Goal: Task Accomplishment & Management: Complete application form

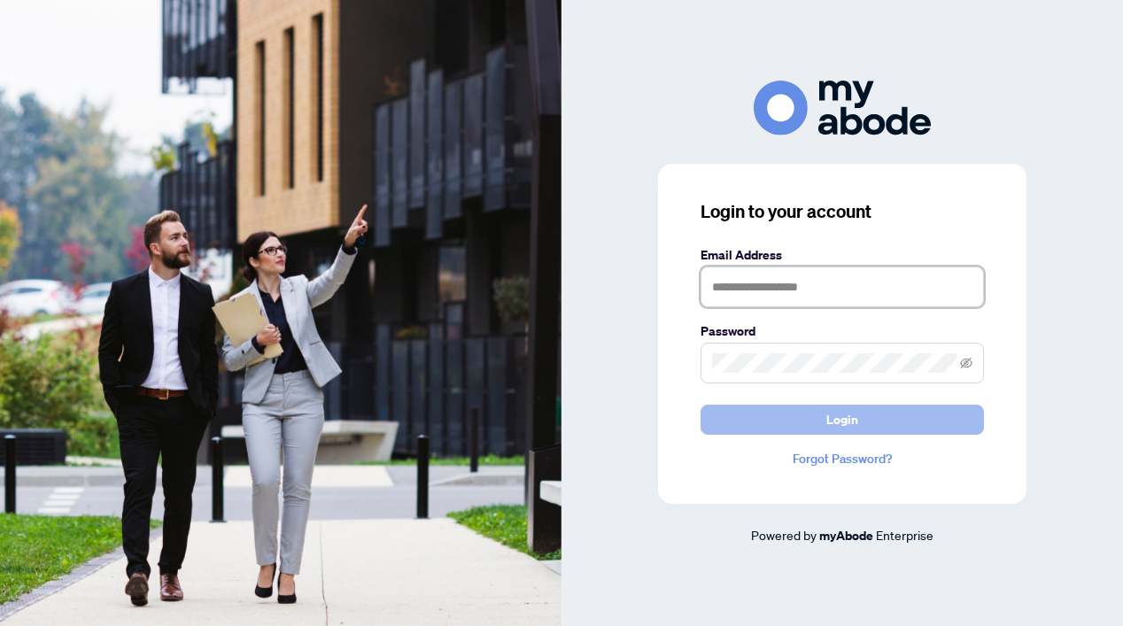
type input "**********"
click at [830, 419] on span "Login" at bounding box center [842, 420] width 32 height 28
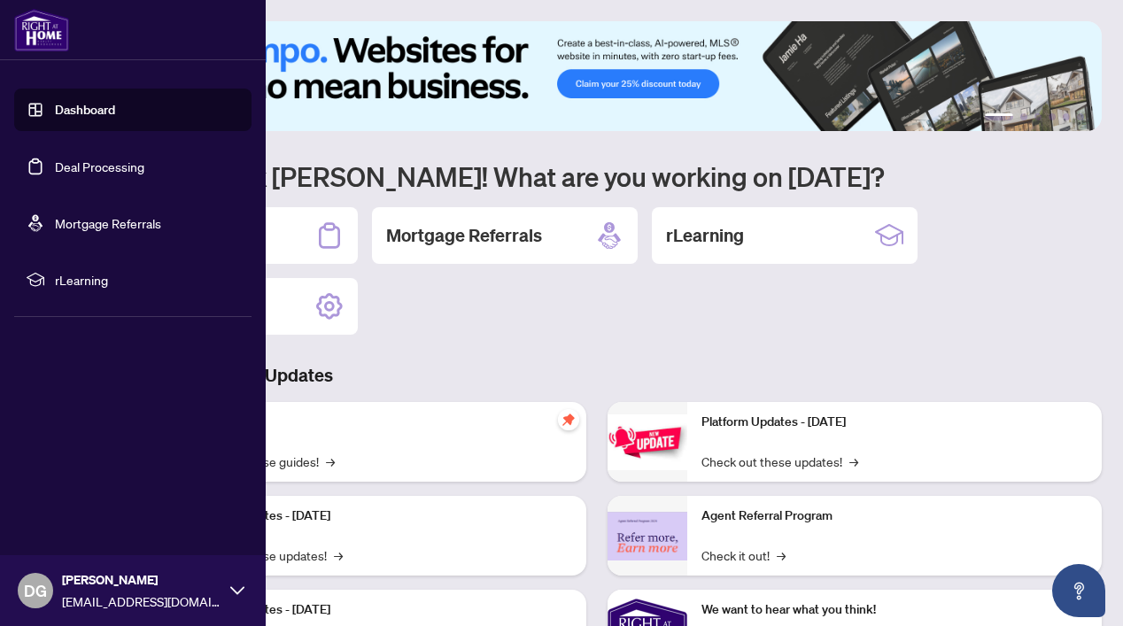
click at [55, 168] on link "Deal Processing" at bounding box center [99, 167] width 89 height 16
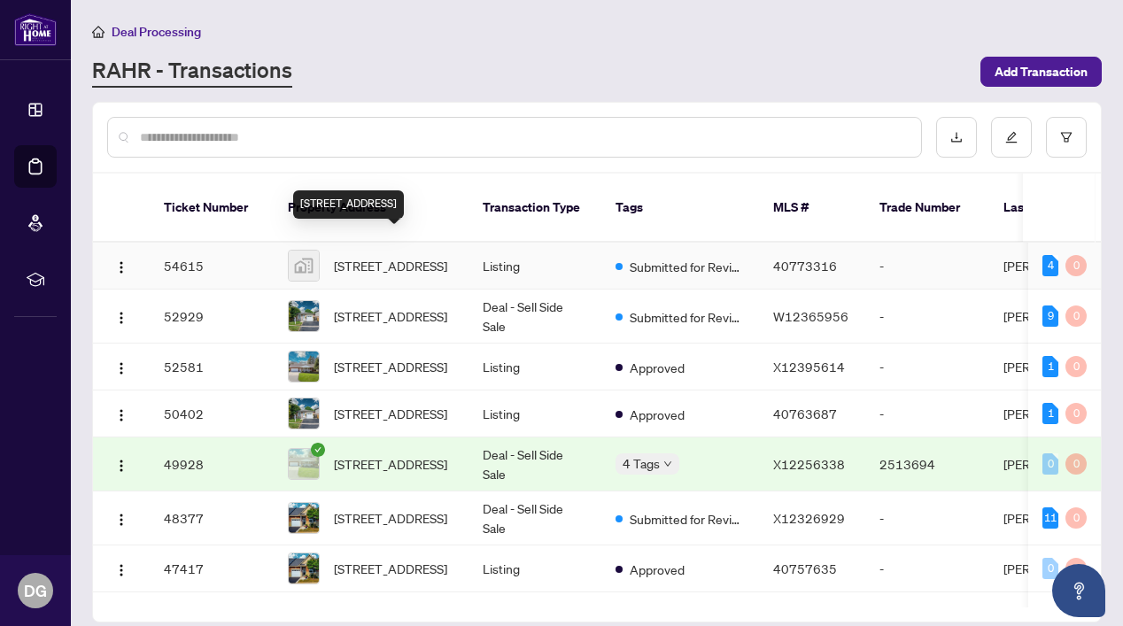
click at [380, 256] on span "123 Vinton Road, Ancaster, ON, Canada" at bounding box center [390, 265] width 113 height 19
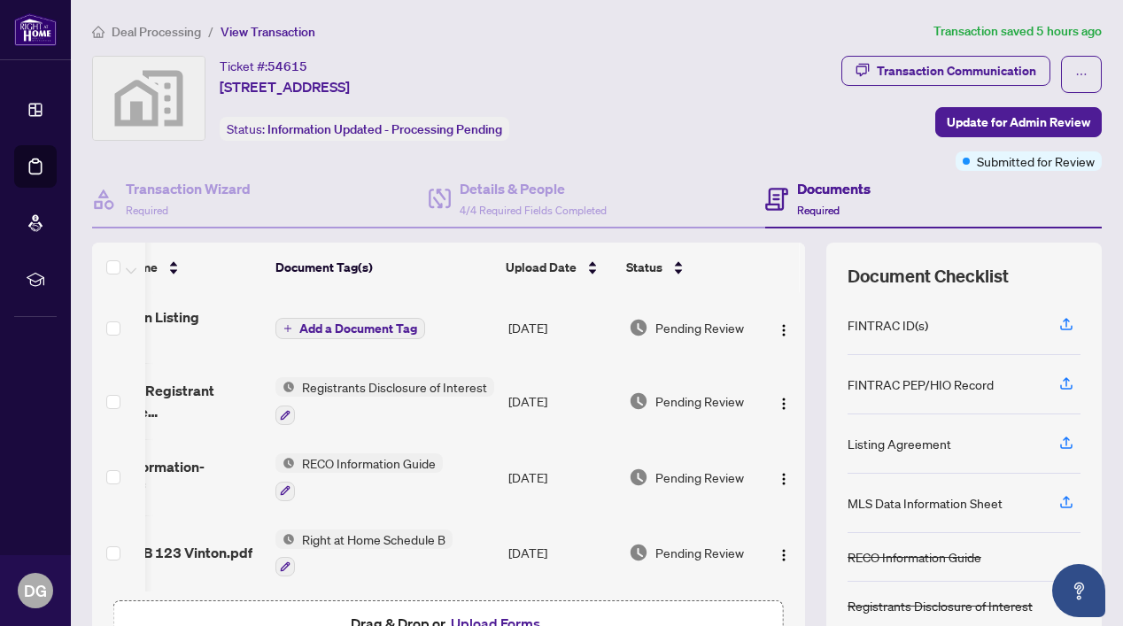
scroll to position [0, 84]
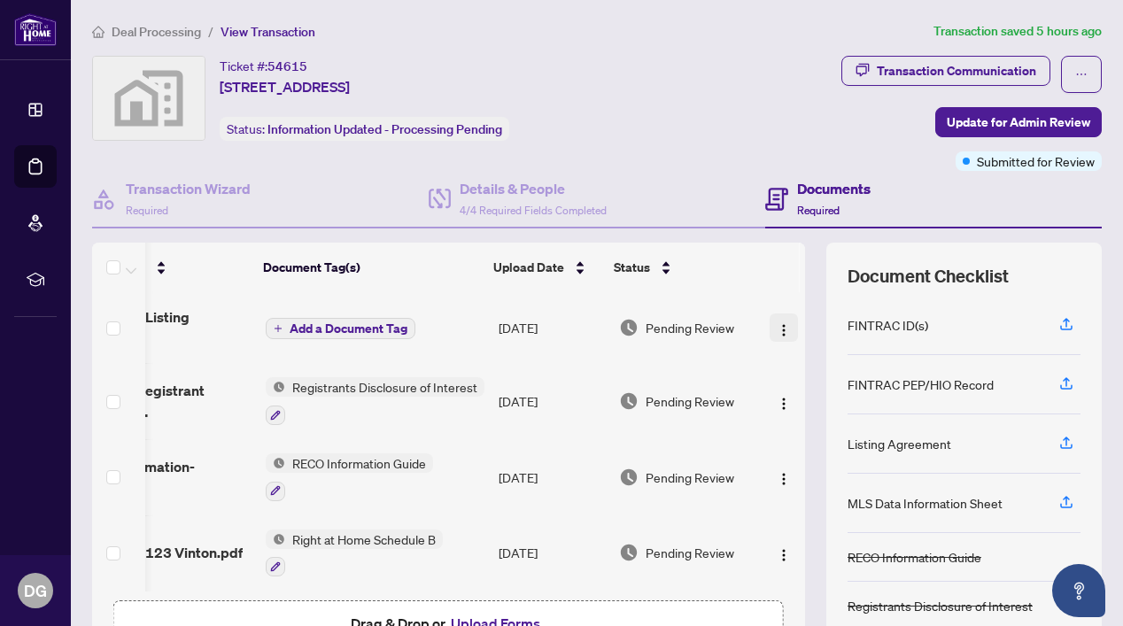
click at [781, 323] on img "button" at bounding box center [784, 330] width 14 height 14
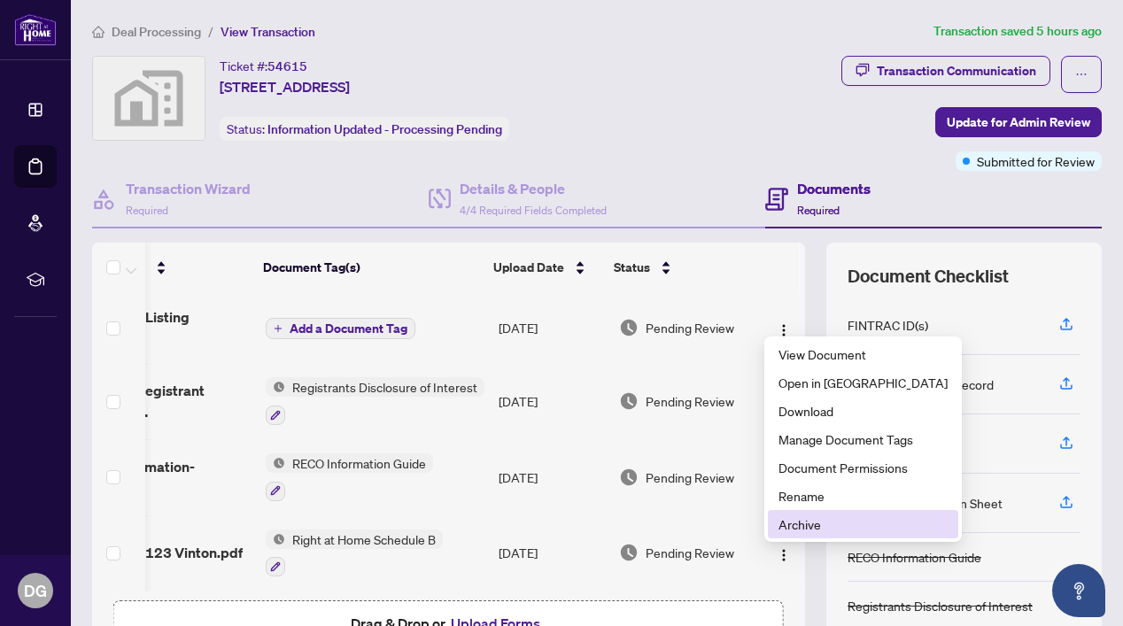
click at [823, 523] on span "Archive" at bounding box center [863, 524] width 169 height 19
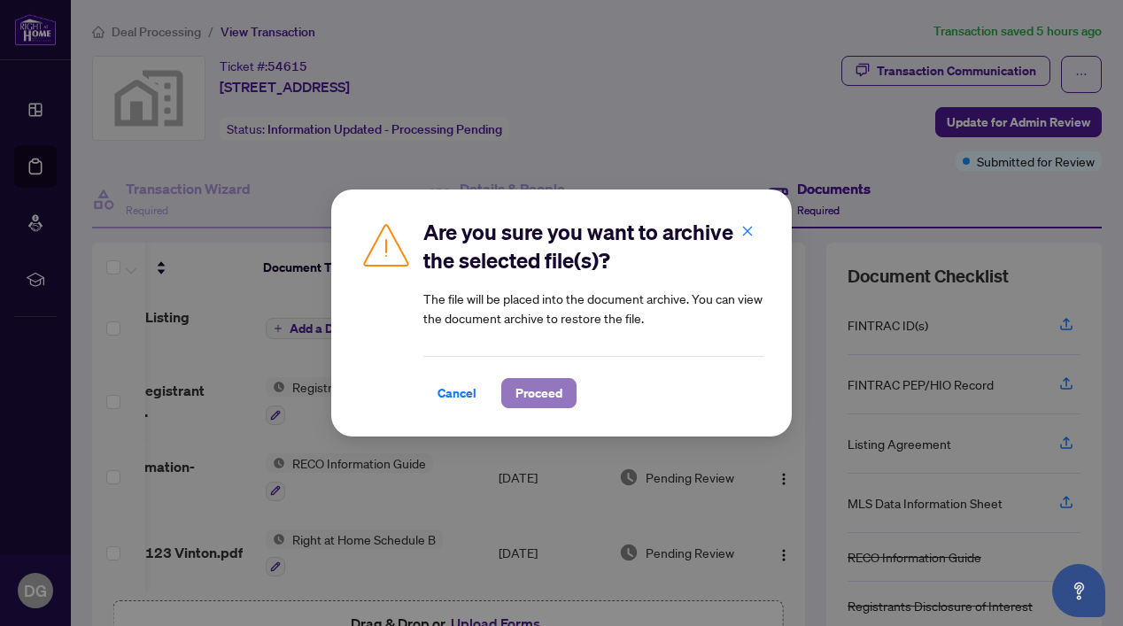
click at [528, 389] on span "Proceed" at bounding box center [538, 393] width 47 height 28
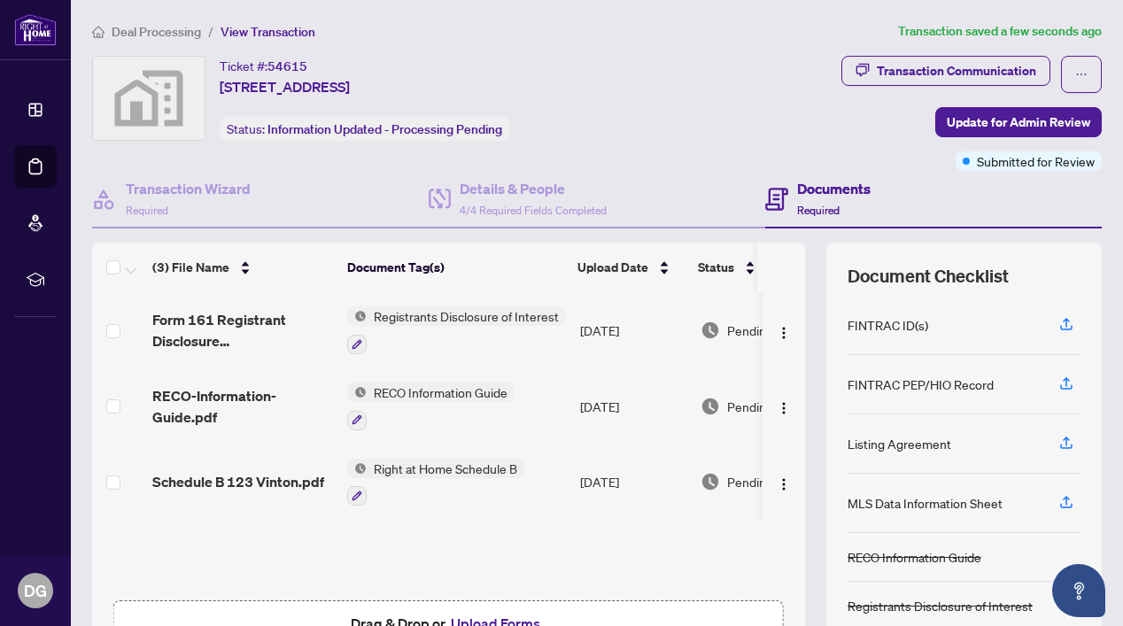
scroll to position [114, 0]
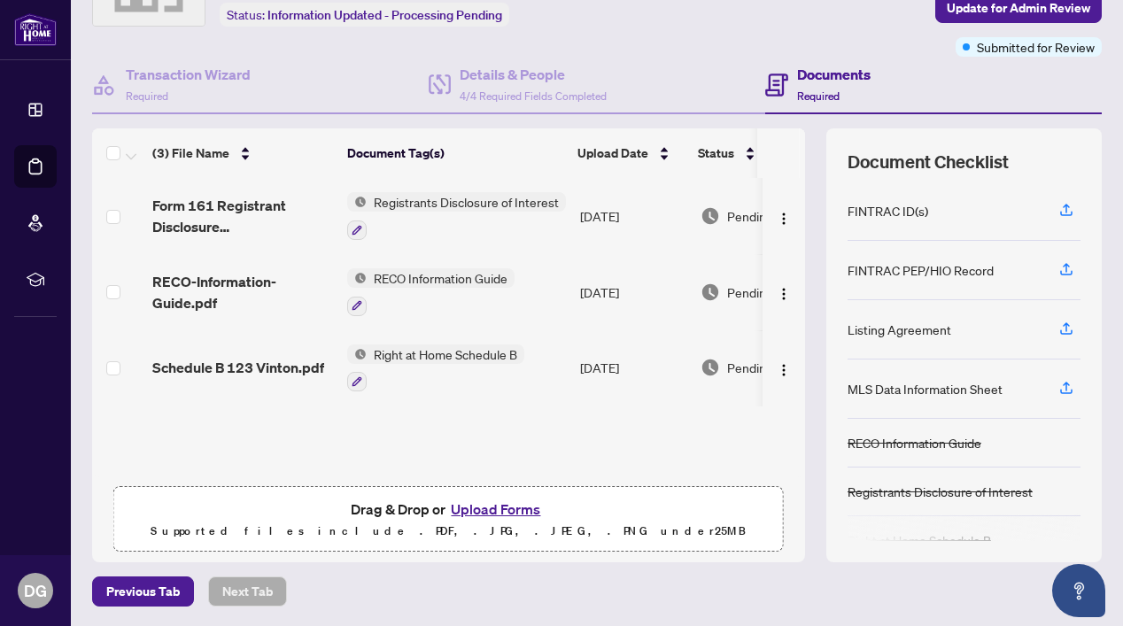
click at [498, 508] on button "Upload Forms" at bounding box center [496, 509] width 100 height 23
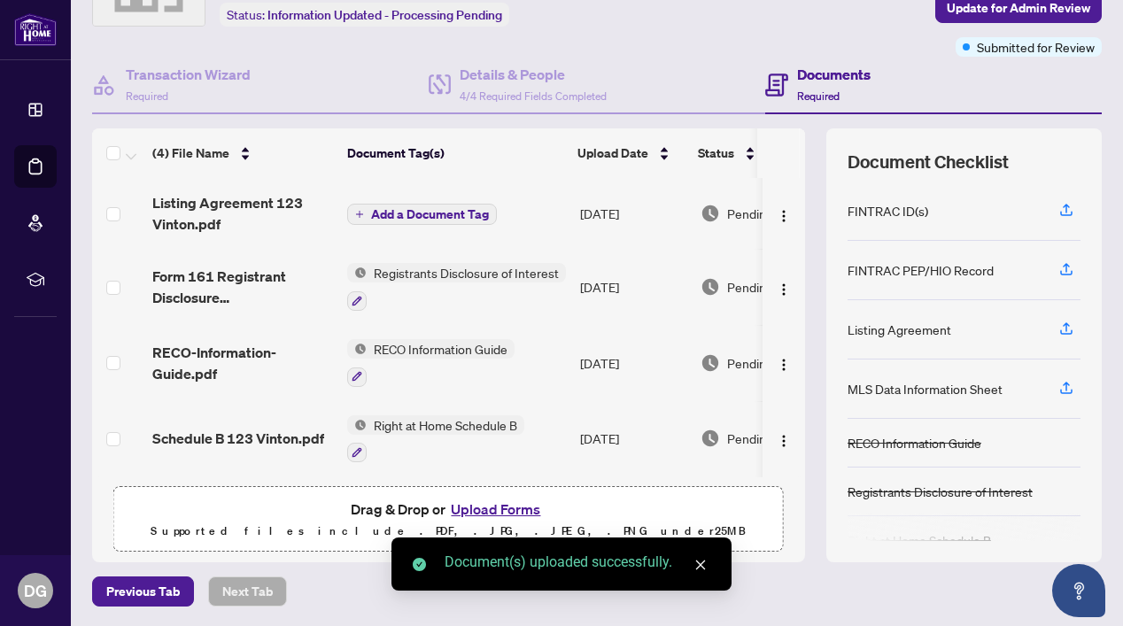
scroll to position [0, 0]
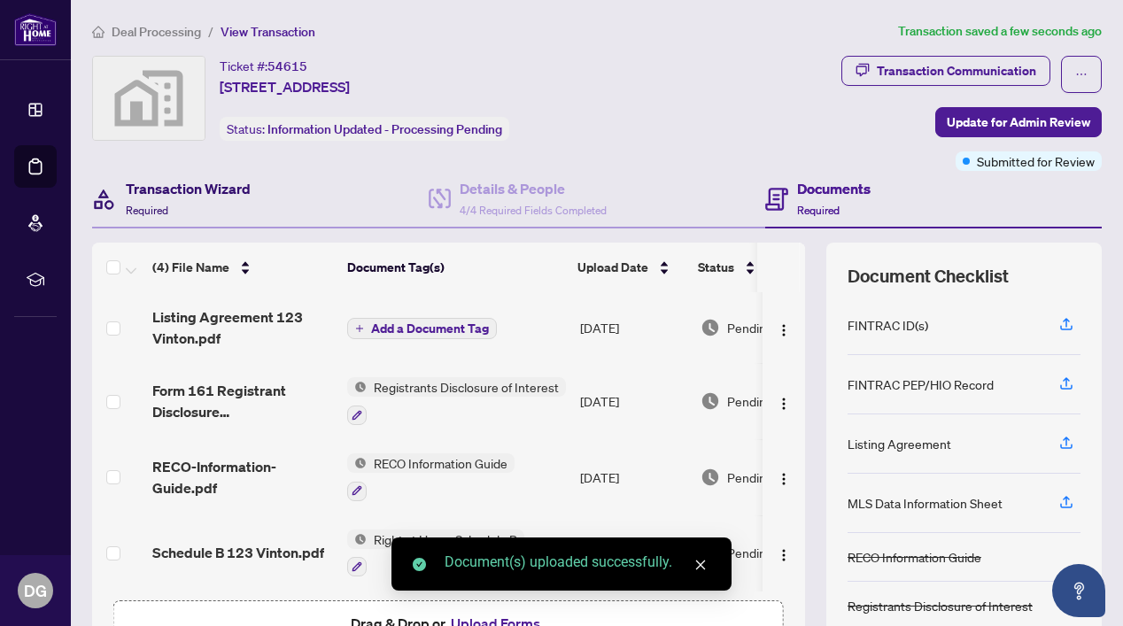
click at [178, 184] on h4 "Transaction Wizard" at bounding box center [188, 188] width 125 height 21
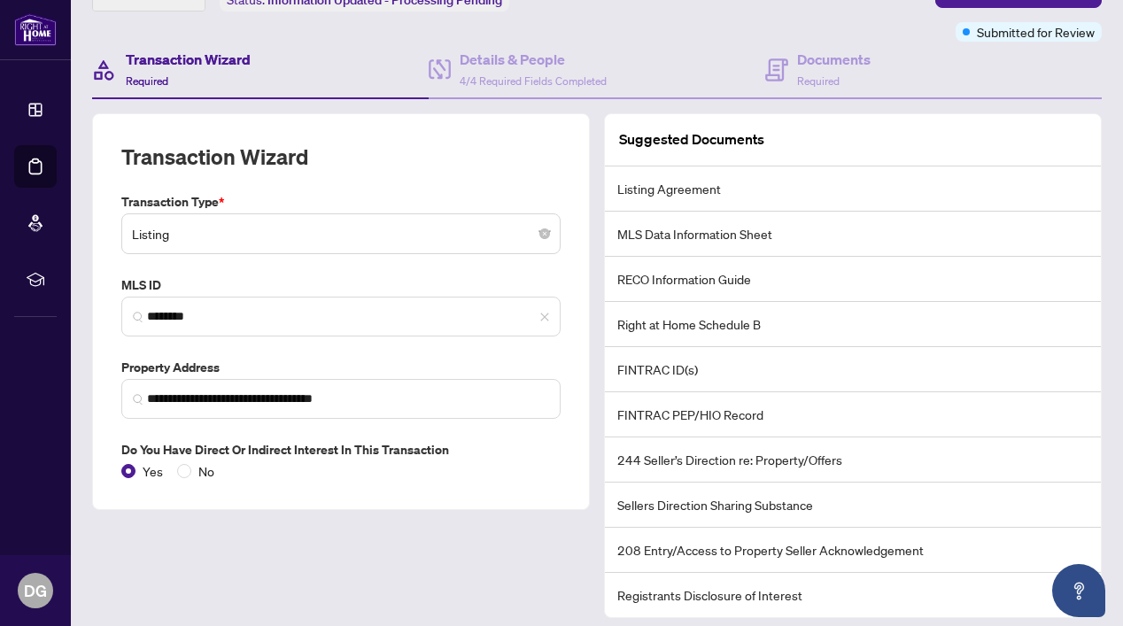
scroll to position [184, 0]
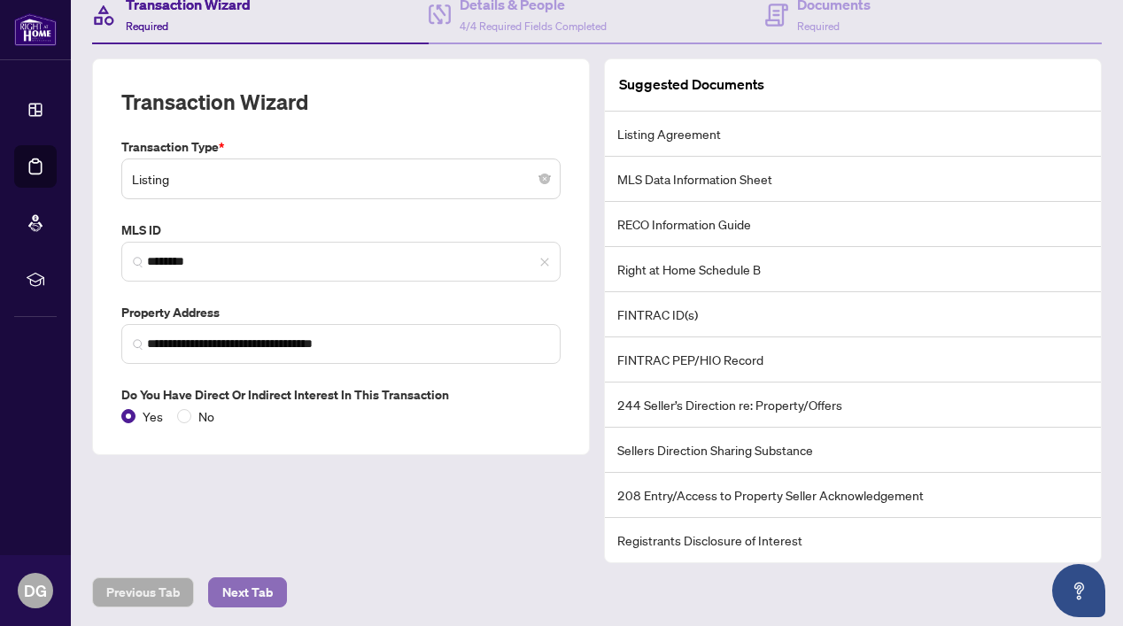
click at [252, 592] on span "Next Tab" at bounding box center [247, 592] width 50 height 28
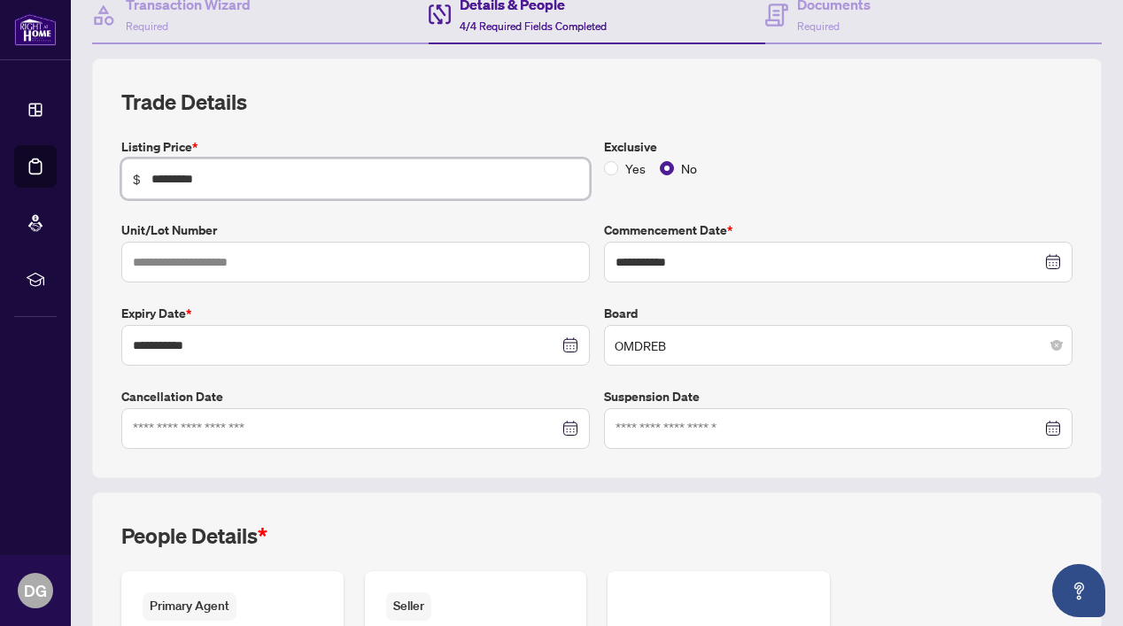
click at [172, 178] on input "*********" at bounding box center [364, 178] width 427 height 19
type input "*********"
click at [910, 198] on div "**********" at bounding box center [596, 293] width 965 height 312
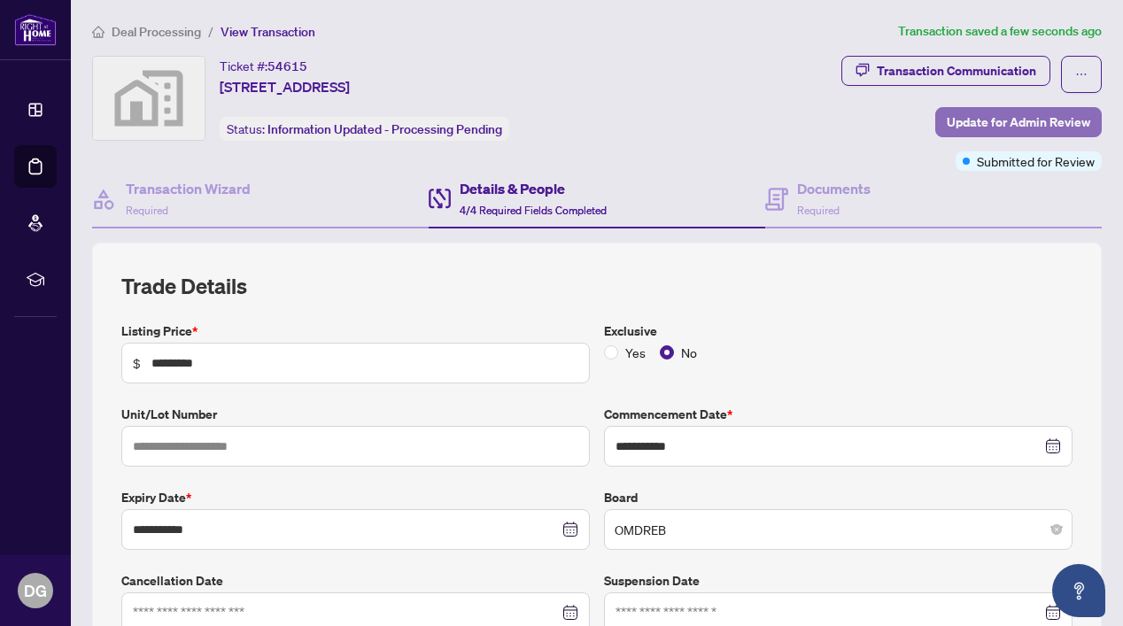
click at [1019, 122] on span "Update for Admin Review" at bounding box center [1018, 122] width 143 height 28
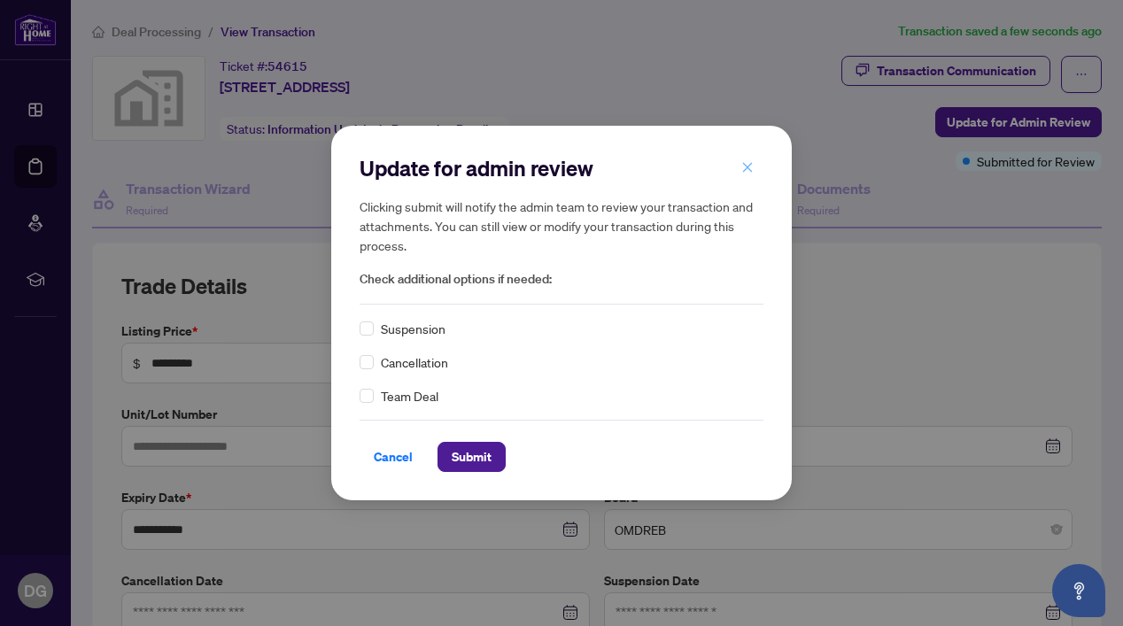
click at [746, 168] on icon "close" at bounding box center [748, 167] width 10 height 10
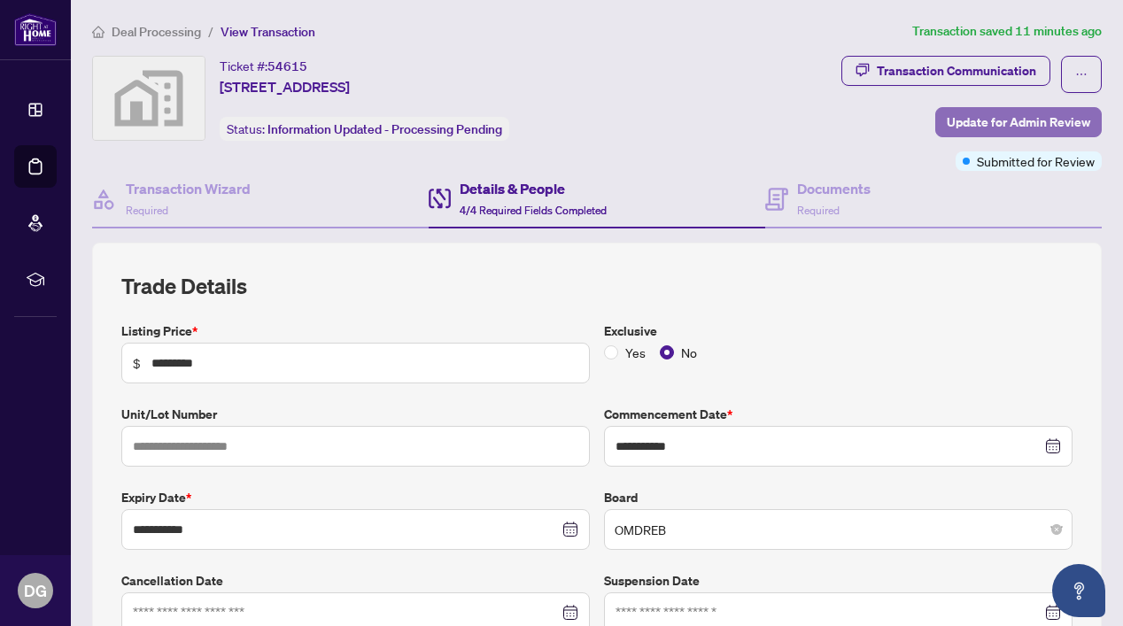
click at [1001, 117] on span "Update for Admin Review" at bounding box center [1018, 122] width 143 height 28
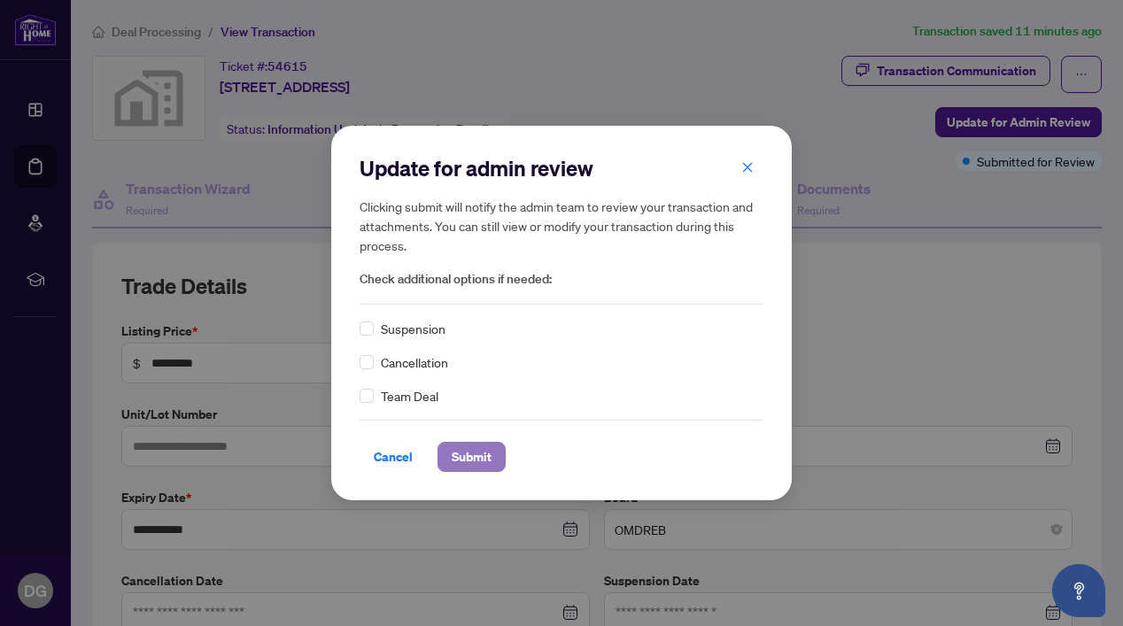
click at [475, 453] on span "Submit" at bounding box center [472, 457] width 40 height 28
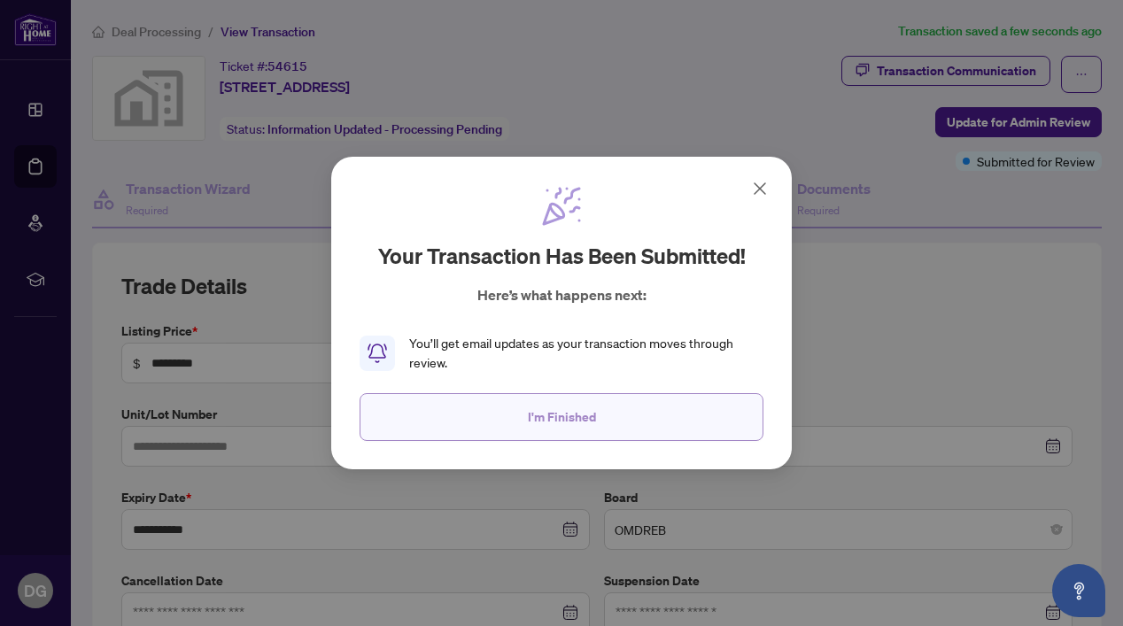
click at [604, 422] on button "I'm Finished" at bounding box center [562, 417] width 404 height 48
